Goal: Information Seeking & Learning: Learn about a topic

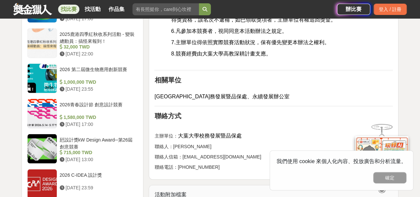
scroll to position [863, 0]
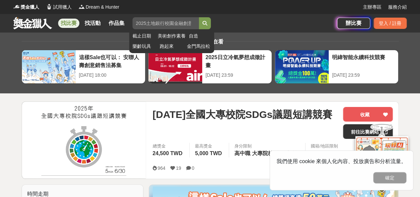
click at [160, 23] on input "search" at bounding box center [165, 23] width 66 height 12
type input "sdgs"
click at [199, 17] on button "submit" at bounding box center [205, 23] width 12 height 12
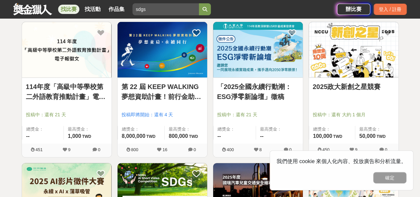
scroll to position [166, 0]
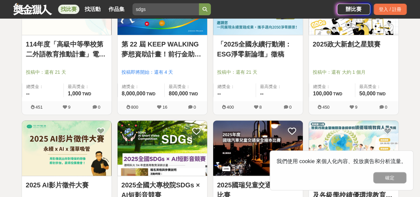
click at [171, 148] on img at bounding box center [162, 147] width 90 height 55
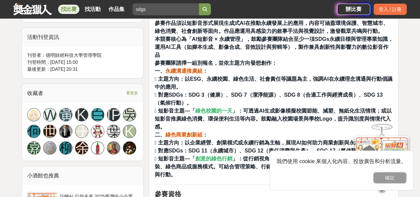
scroll to position [365, 0]
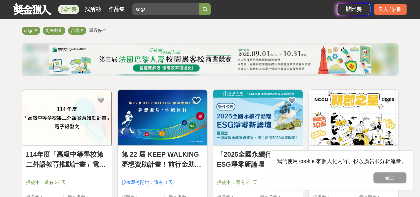
scroll to position [66, 0]
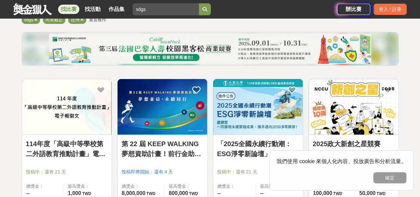
click at [262, 100] on img at bounding box center [258, 106] width 90 height 55
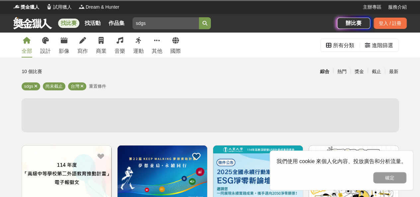
scroll to position [66, 0]
